Goal: Transaction & Acquisition: Purchase product/service

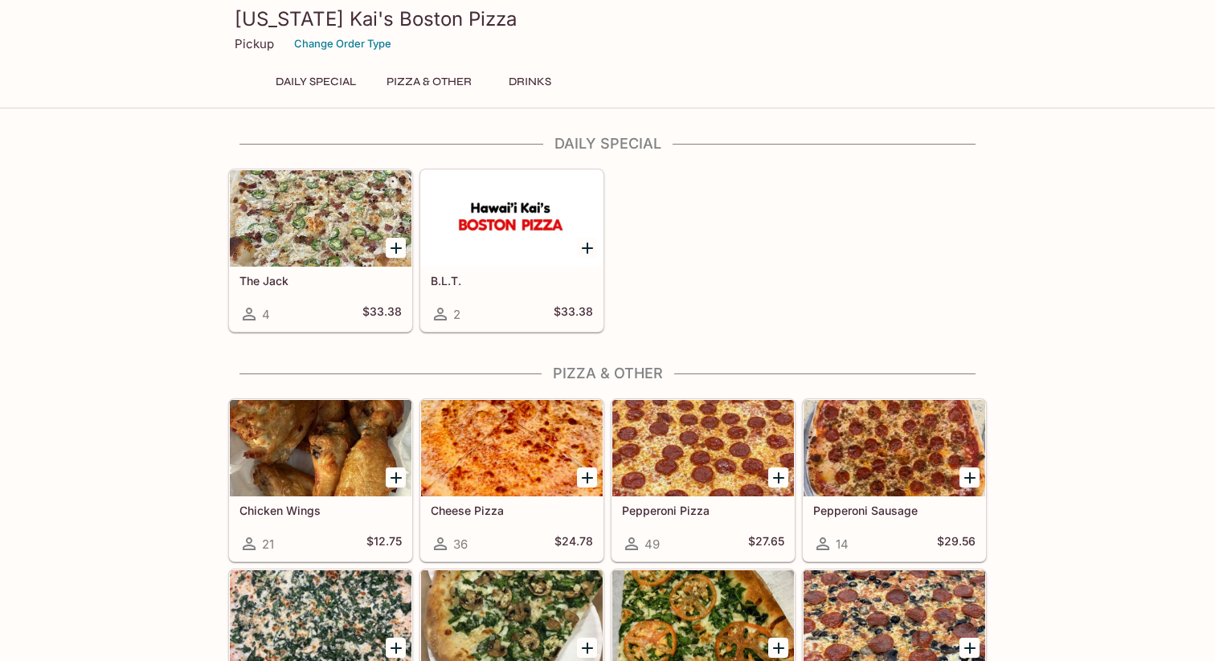
click at [284, 292] on div "The Jack 4 $33.38" at bounding box center [321, 299] width 182 height 64
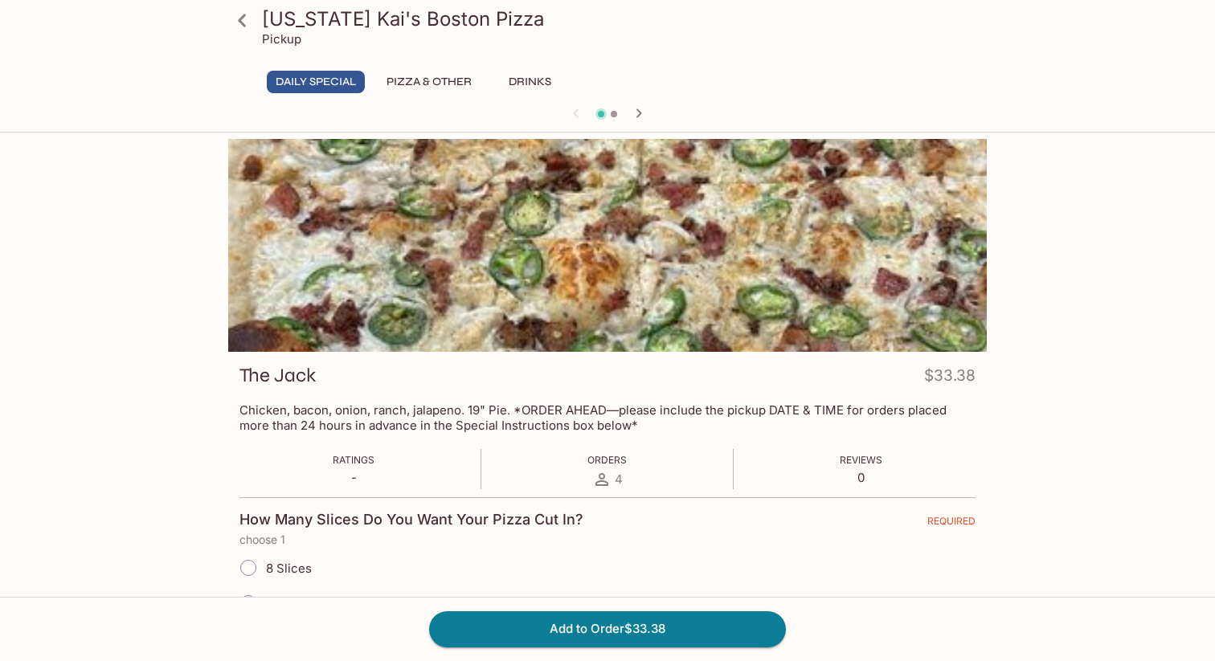
click at [423, 423] on p "Chicken, bacon, onion, ranch, jalapeno. 19" Pie. *ORDER AHEAD—please include th…" at bounding box center [607, 418] width 736 height 31
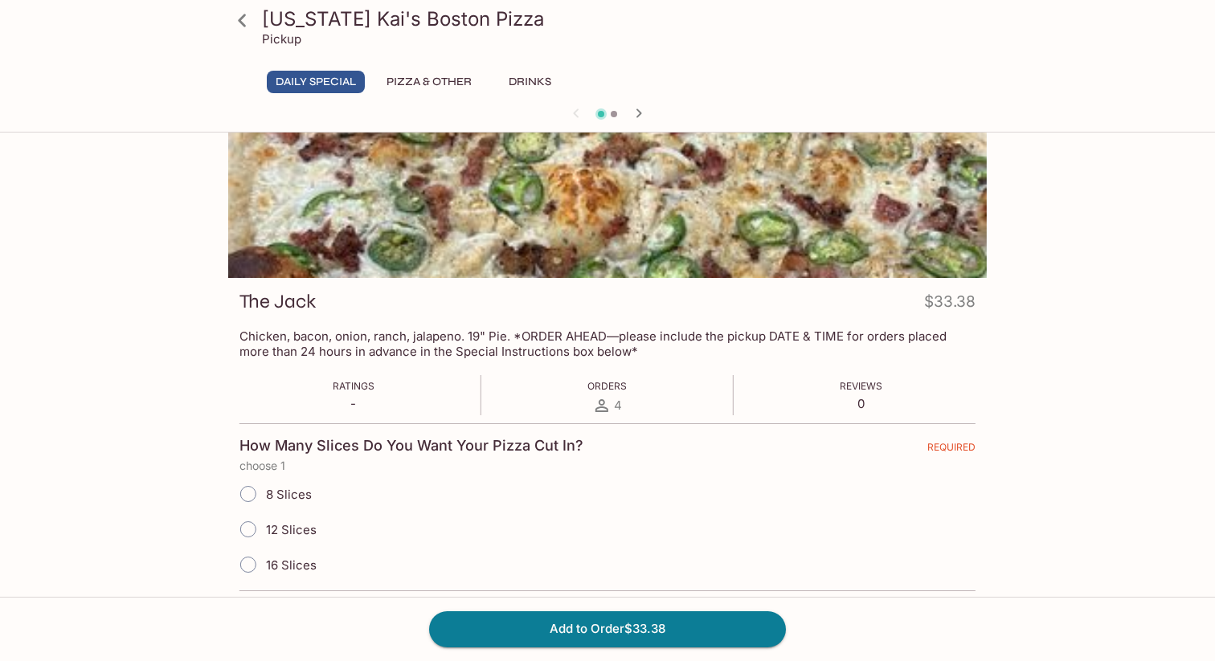
scroll to position [76, 0]
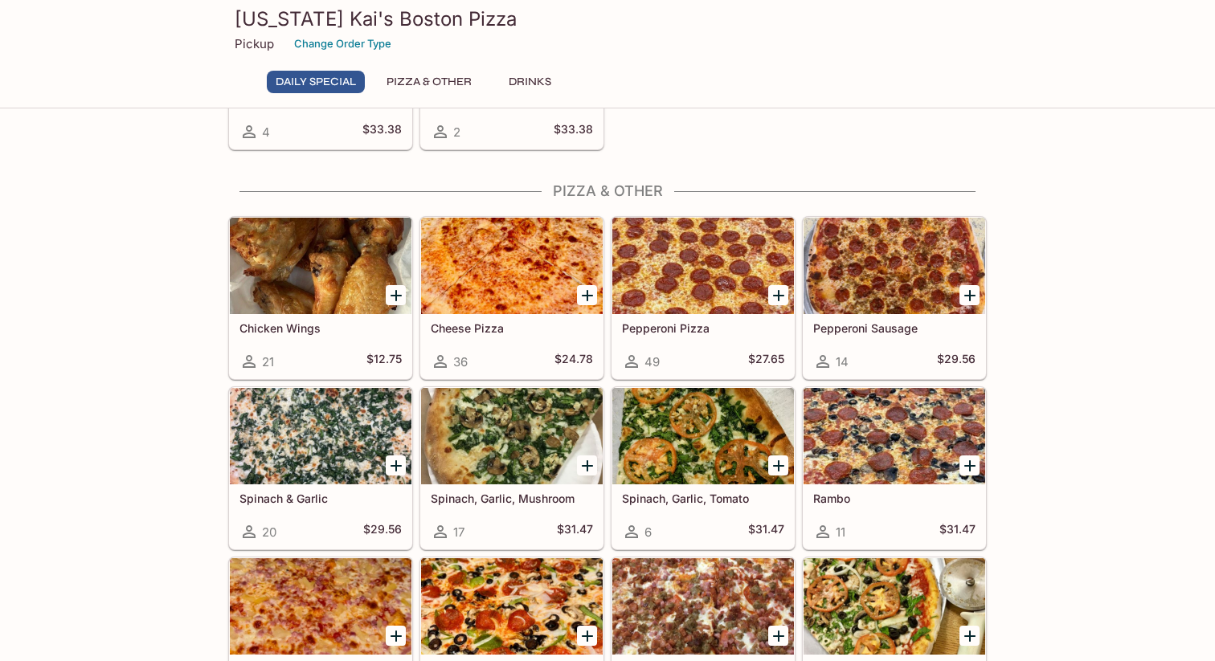
scroll to position [172, 0]
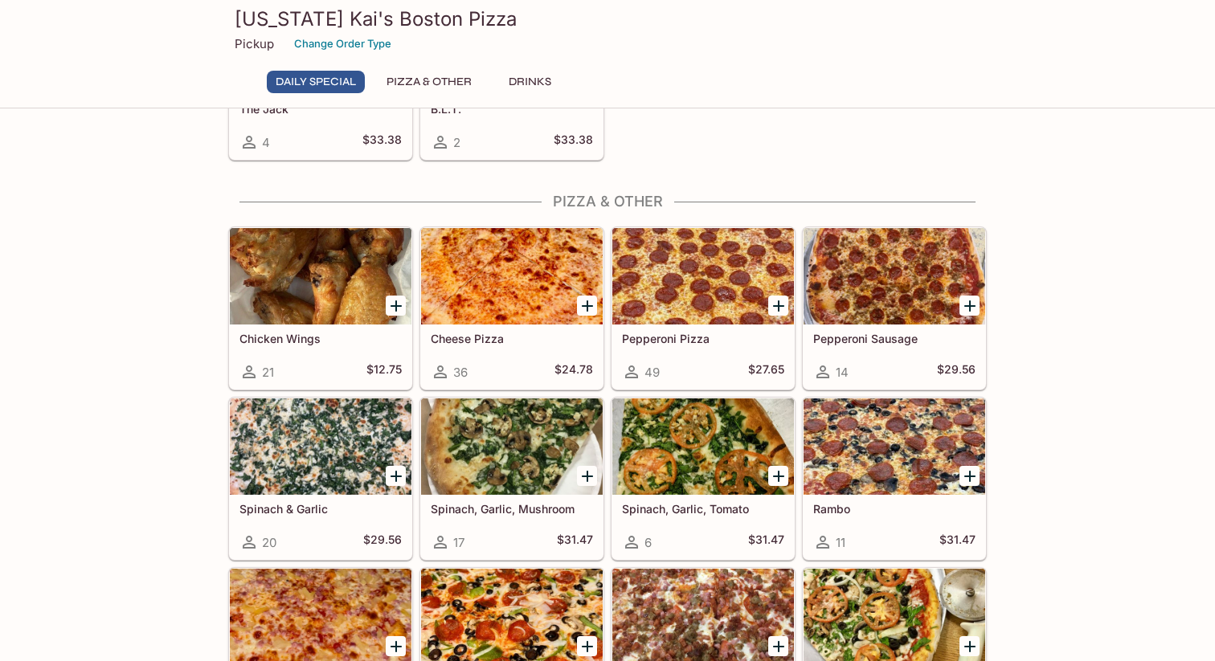
click at [259, 461] on div at bounding box center [321, 447] width 182 height 96
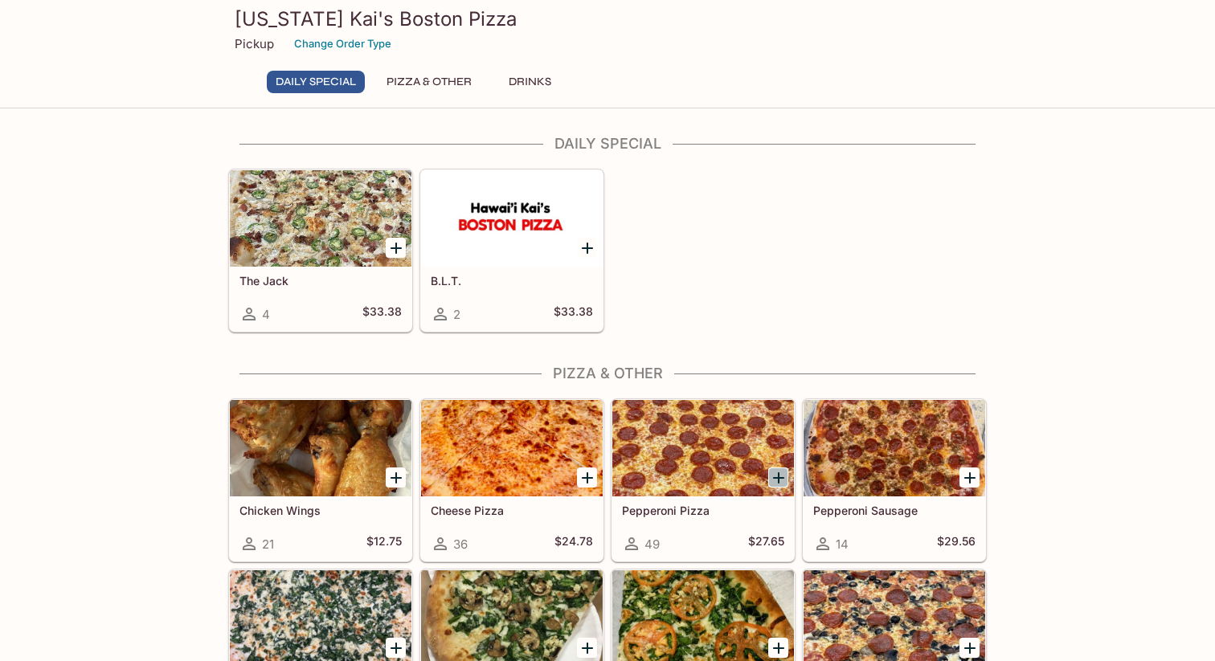
click at [777, 475] on icon "Add Pepperoni Pizza" at bounding box center [778, 477] width 19 height 19
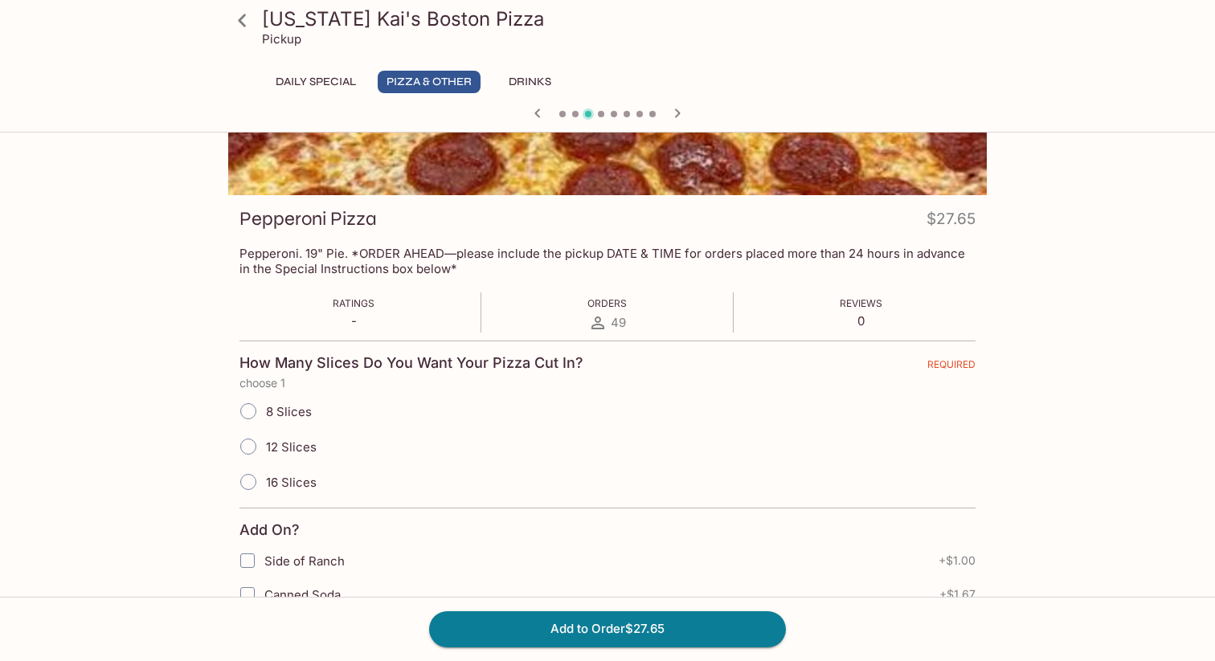
scroll to position [158, 0]
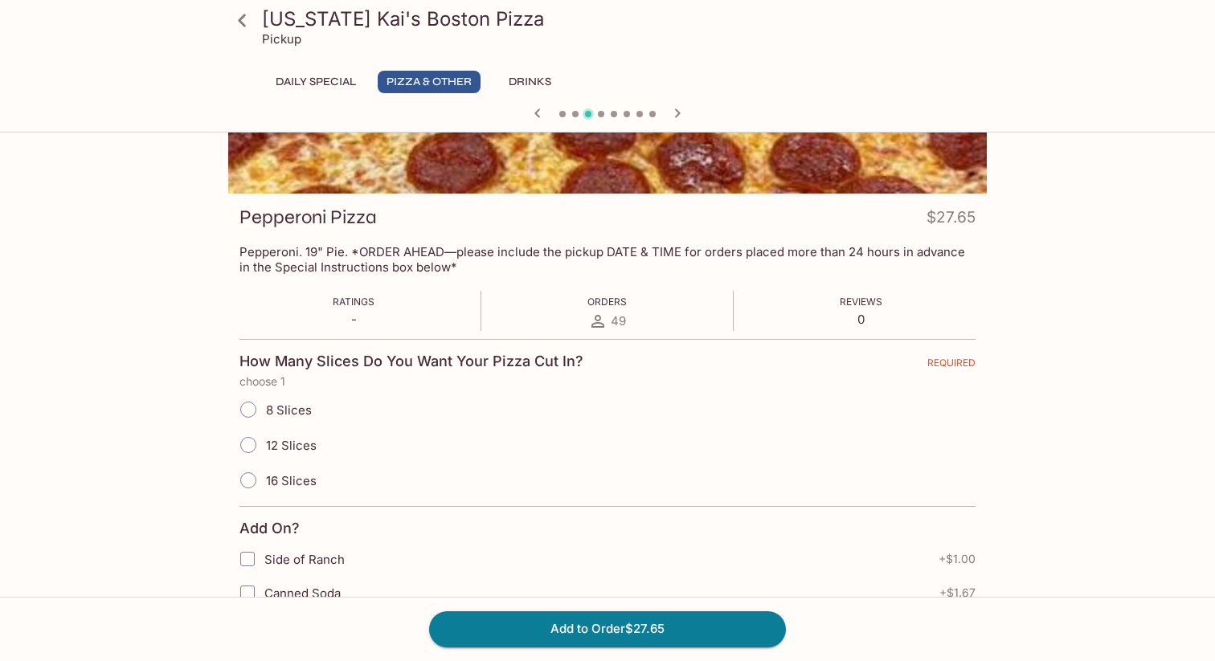
click at [290, 485] on span "16 Slices" at bounding box center [291, 480] width 51 height 15
click at [265, 485] on input "16 Slices" at bounding box center [248, 481] width 34 height 34
radio input "true"
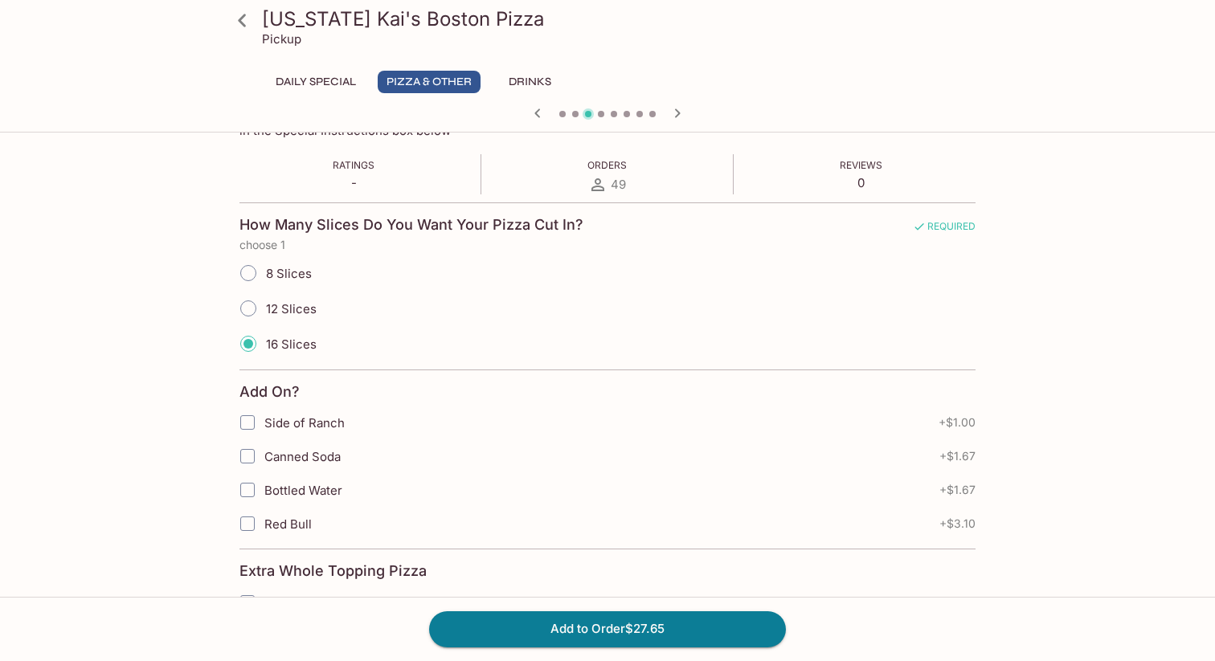
scroll to position [297, 0]
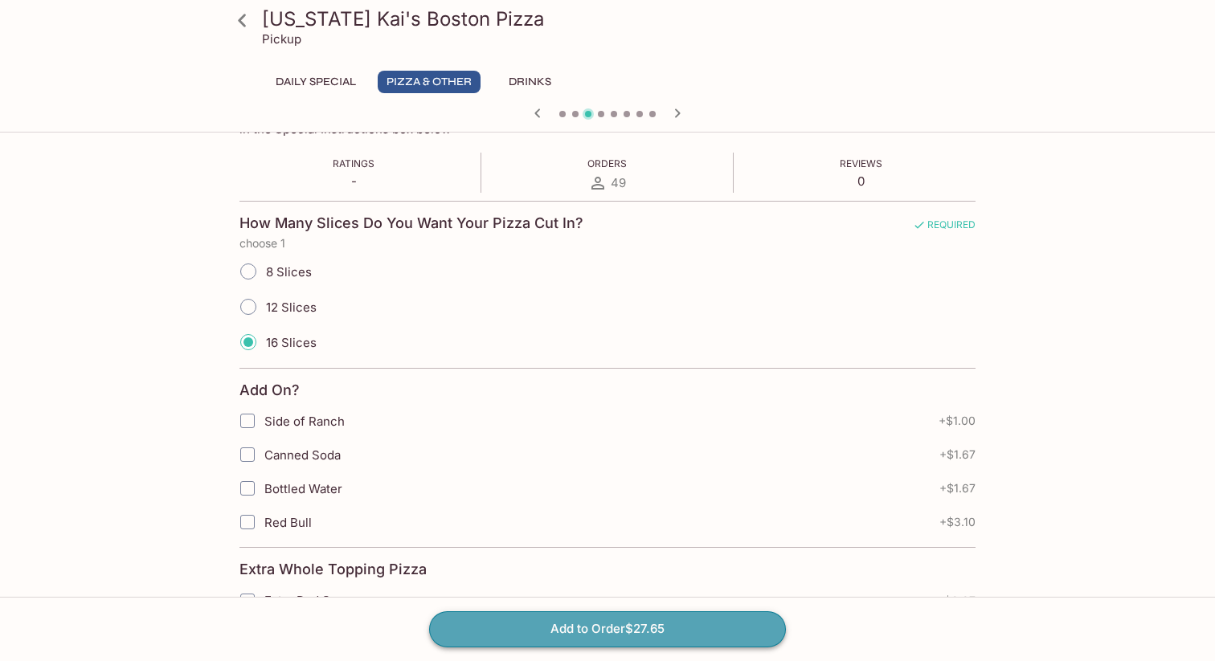
click at [593, 624] on button "Add to Order $27.65" at bounding box center [607, 629] width 357 height 35
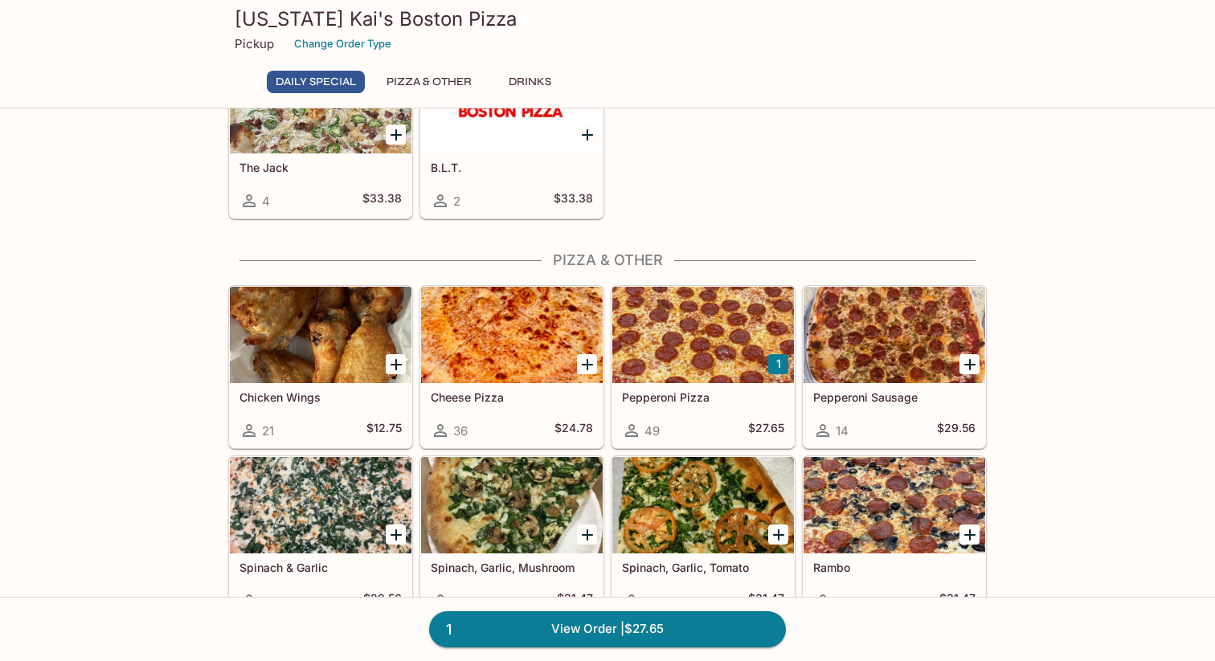
scroll to position [121, 0]
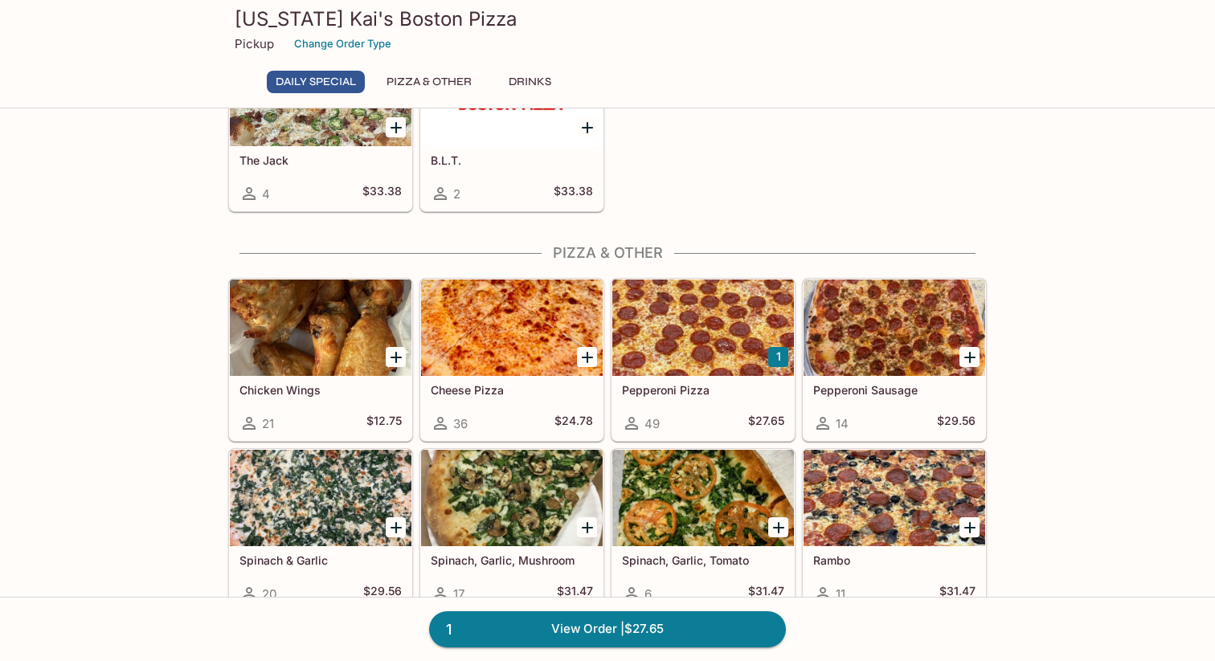
click at [537, 353] on div at bounding box center [512, 328] width 182 height 96
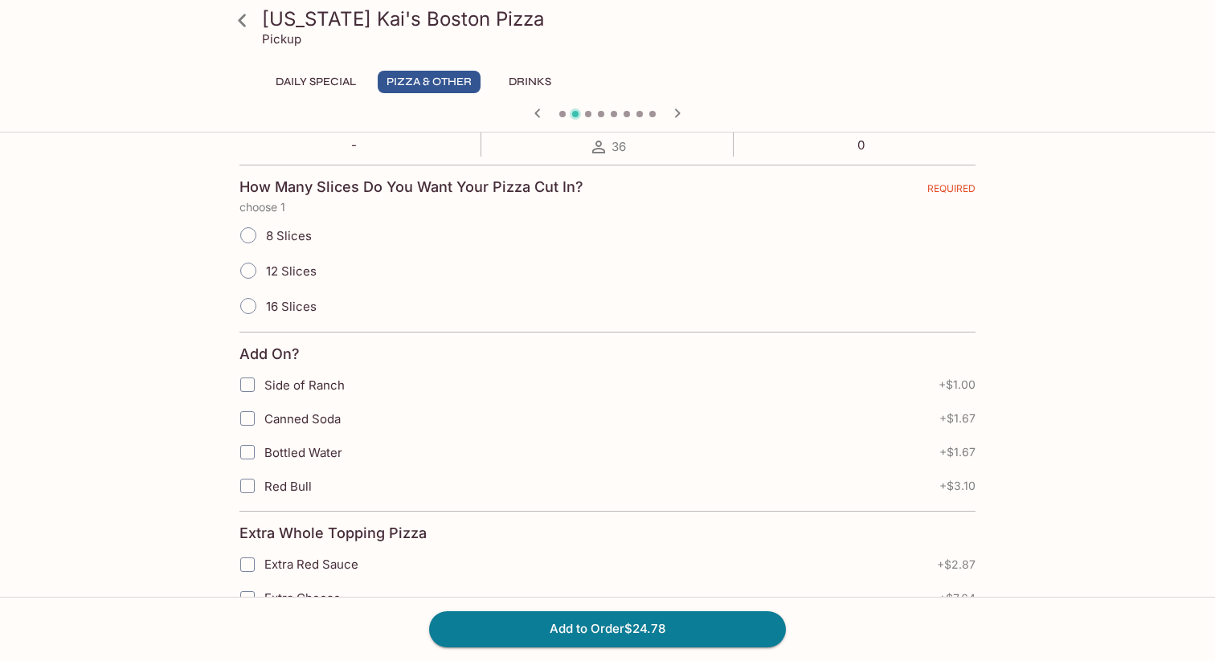
scroll to position [356, 0]
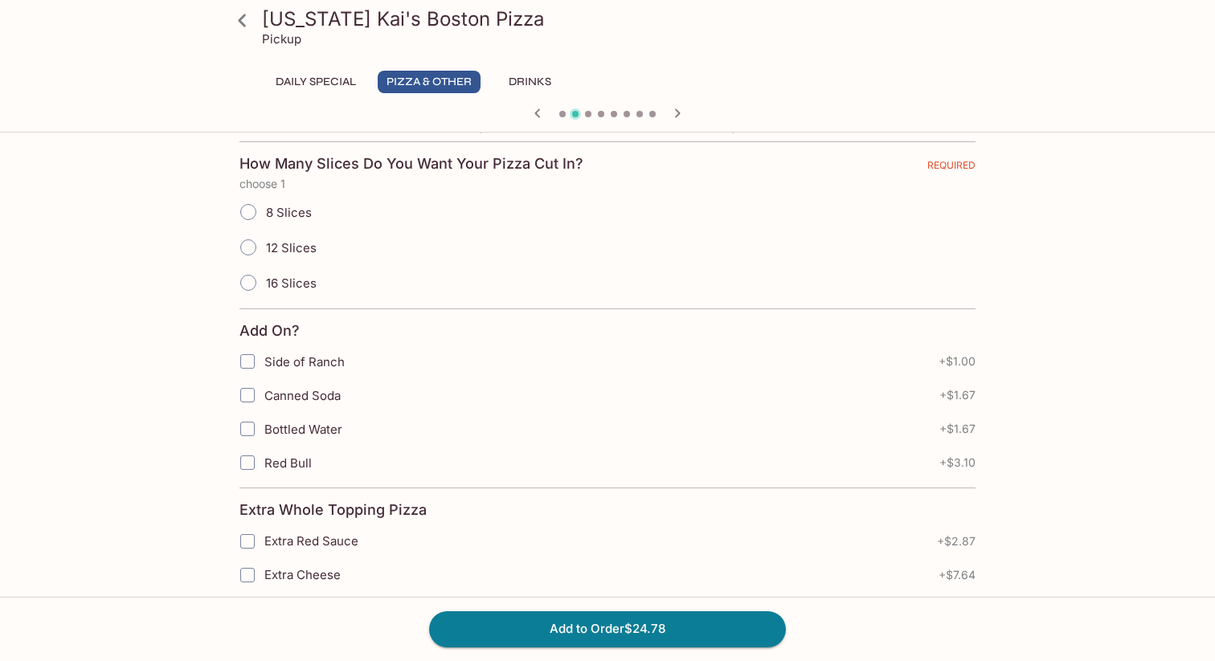
click at [292, 283] on span "16 Slices" at bounding box center [291, 283] width 51 height 15
click at [265, 283] on input "16 Slices" at bounding box center [248, 283] width 34 height 34
radio input "true"
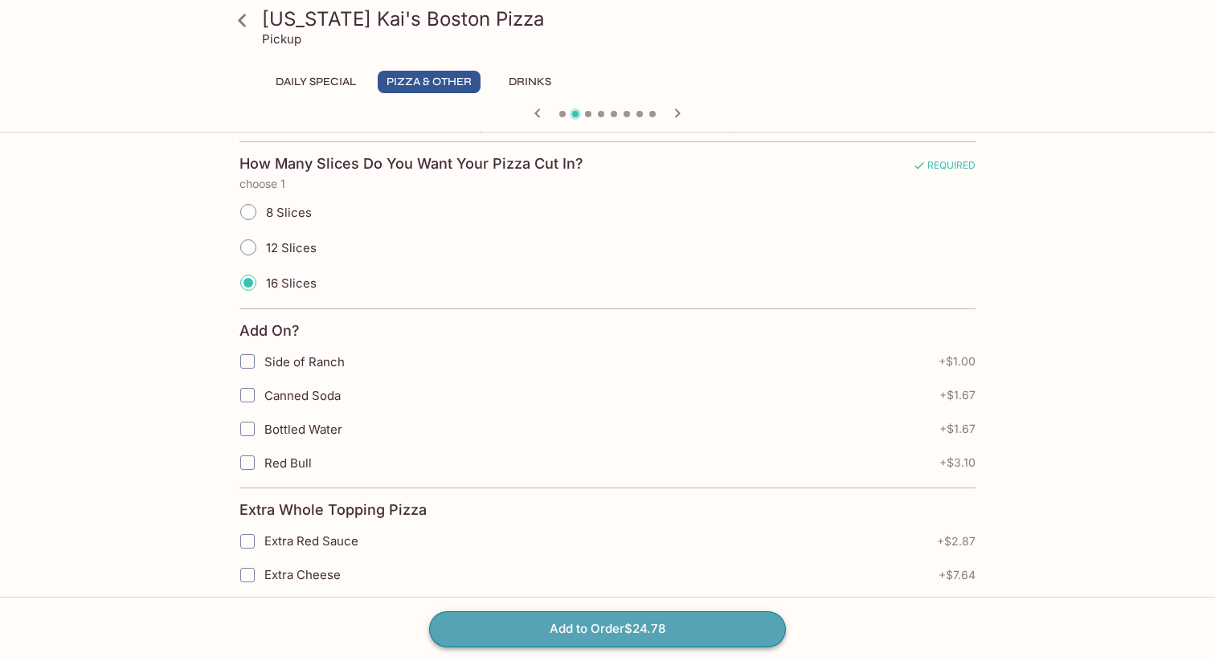
click at [624, 628] on button "Add to Order $24.78" at bounding box center [607, 629] width 357 height 35
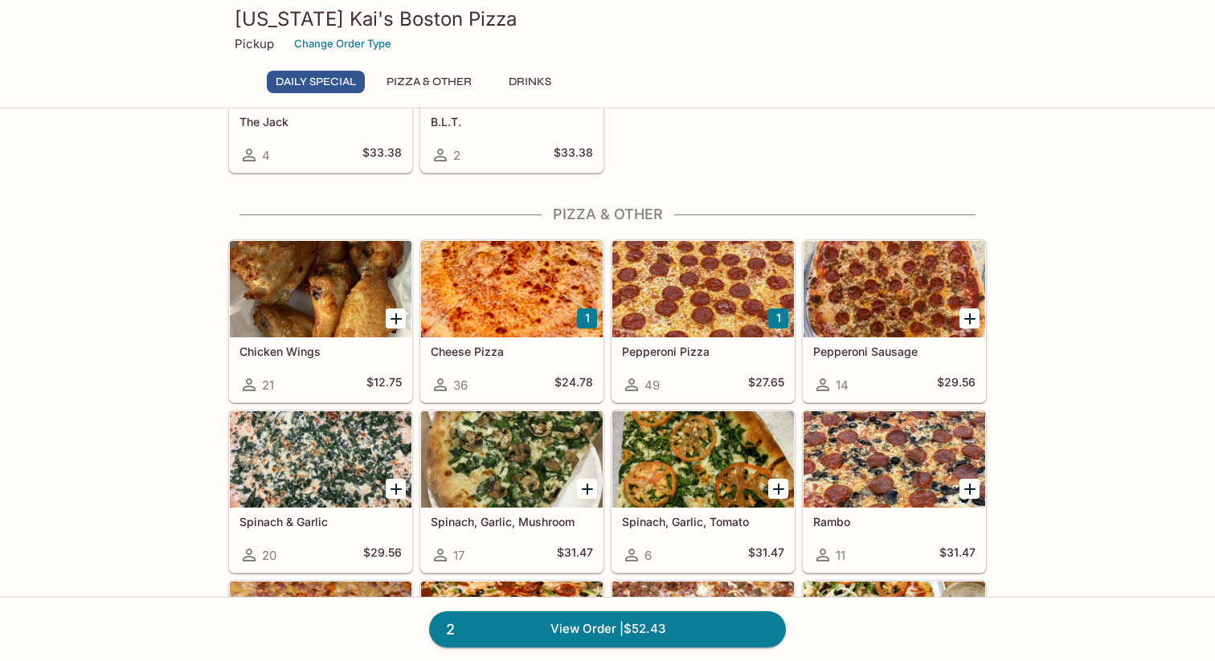
scroll to position [158, 0]
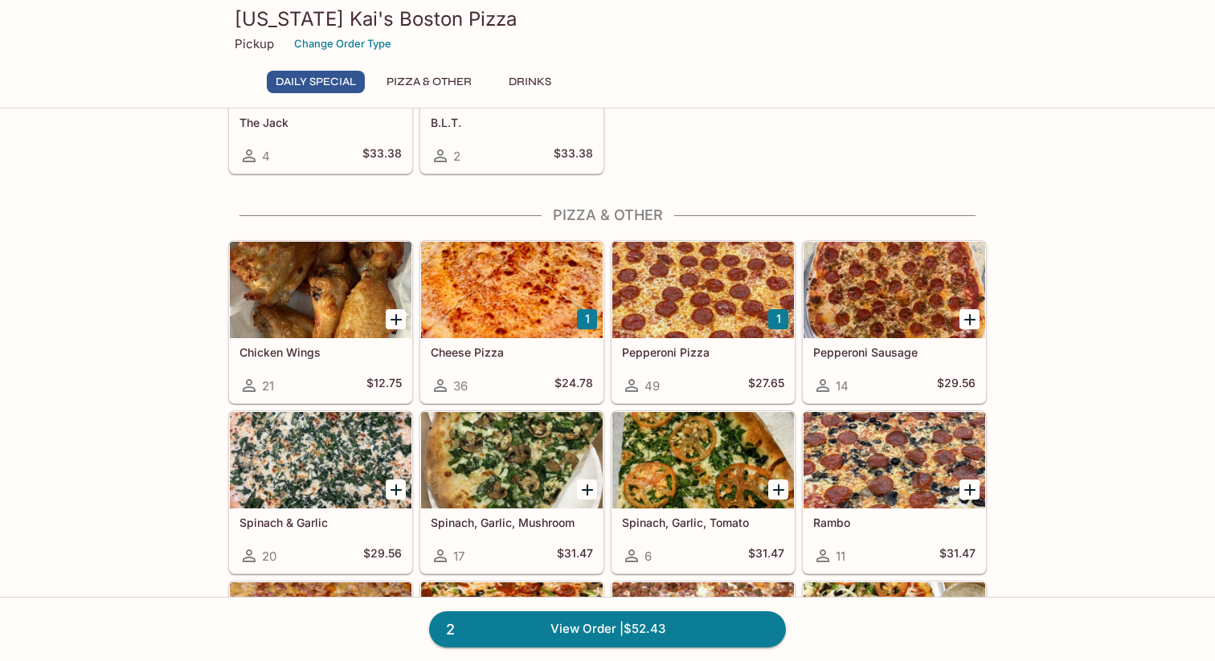
click at [519, 309] on div at bounding box center [512, 290] width 182 height 96
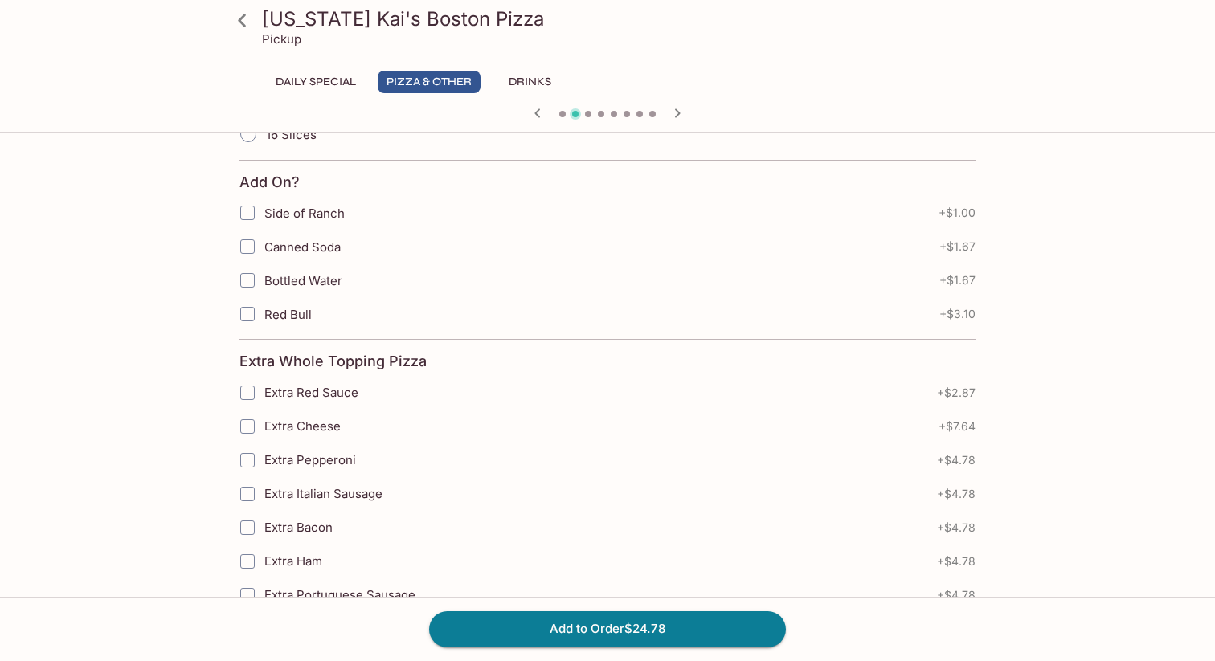
scroll to position [434, 0]
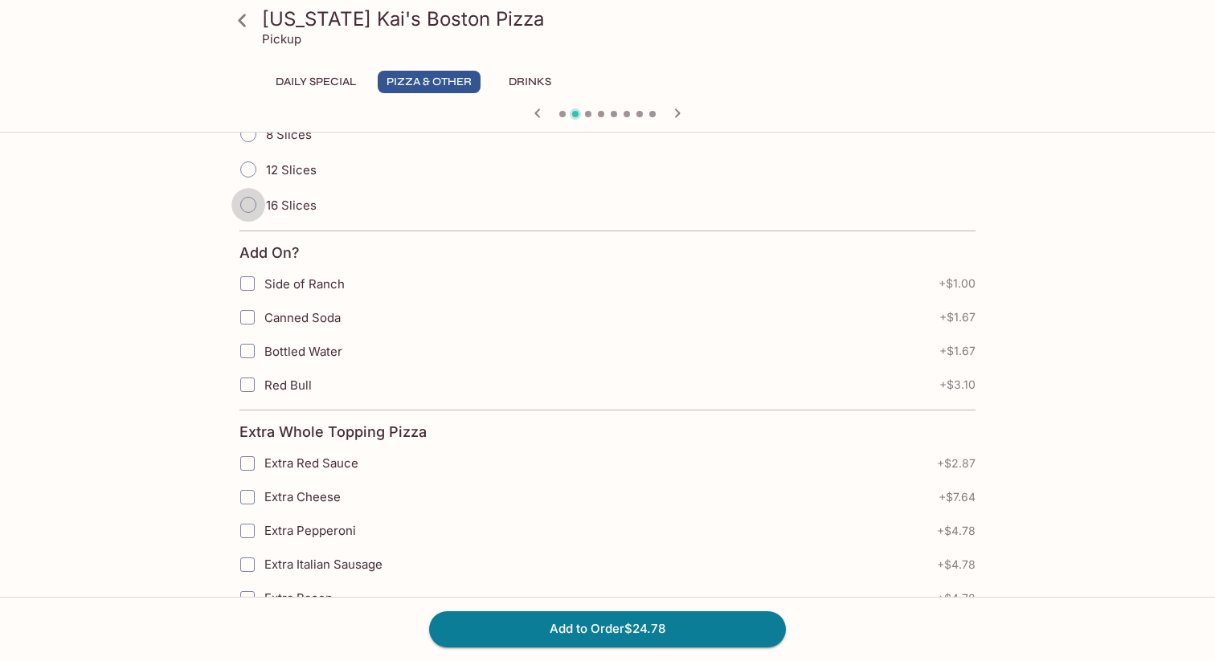
click at [258, 209] on input "16 Slices" at bounding box center [248, 205] width 34 height 34
radio input "true"
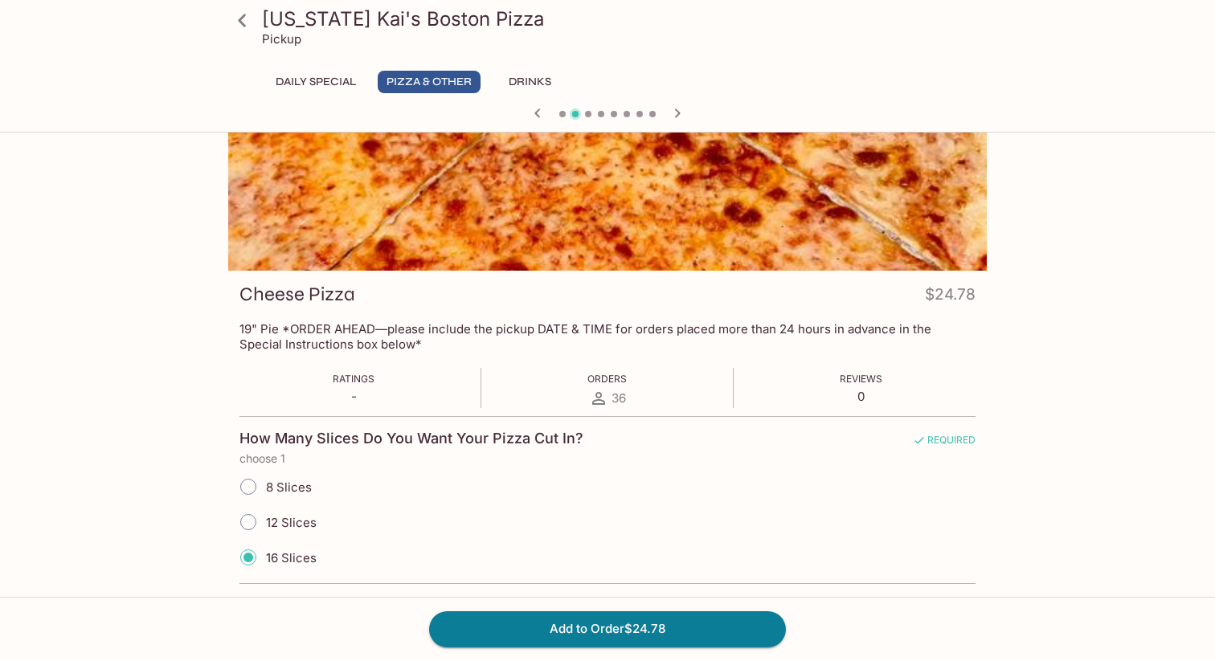
scroll to position [0, 0]
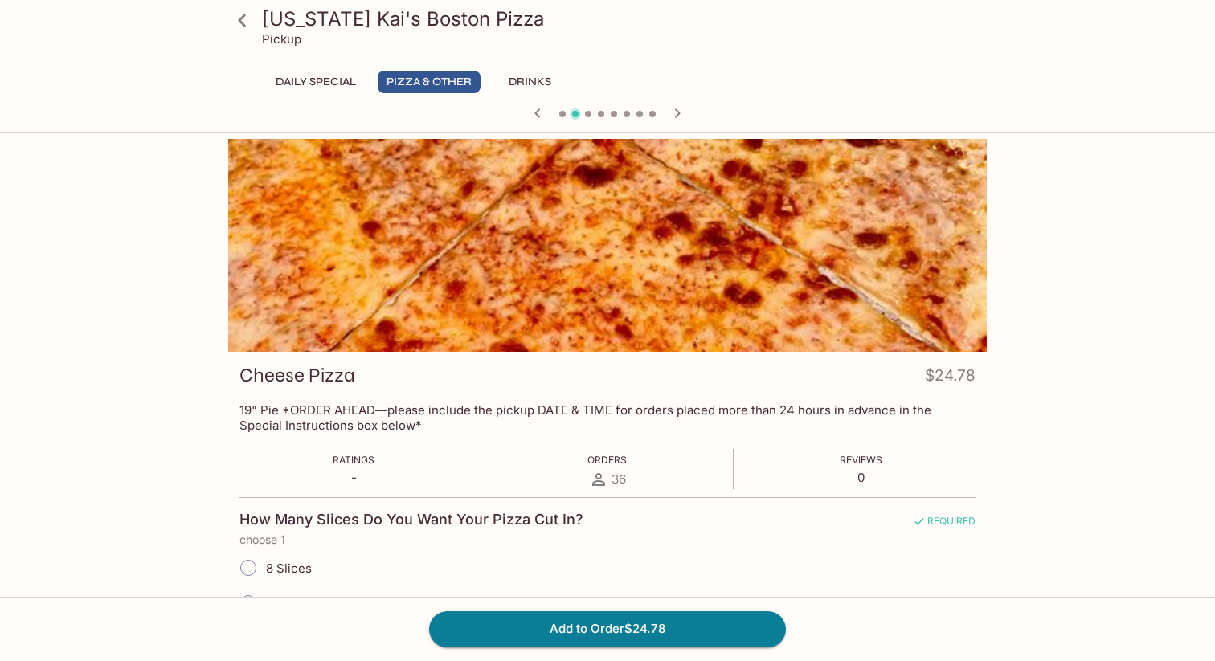
scroll to position [158, 0]
